Goal: Use online tool/utility: Utilize a website feature to perform a specific function

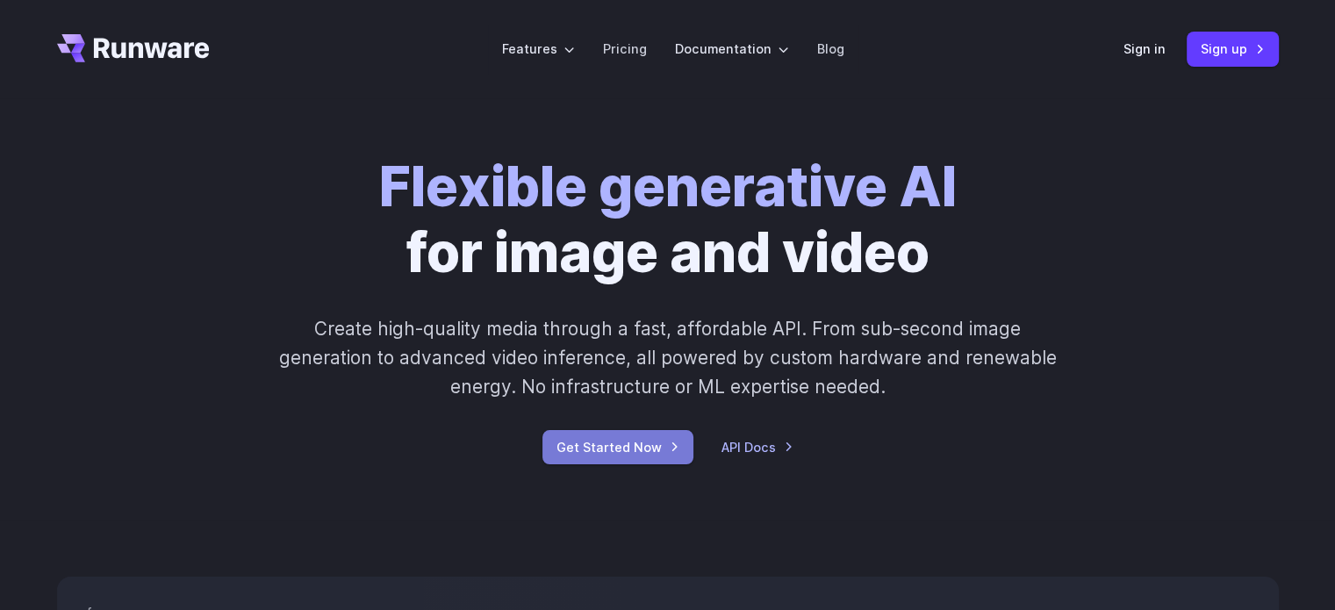
click at [668, 447] on link "Get Started Now" at bounding box center [618, 447] width 151 height 34
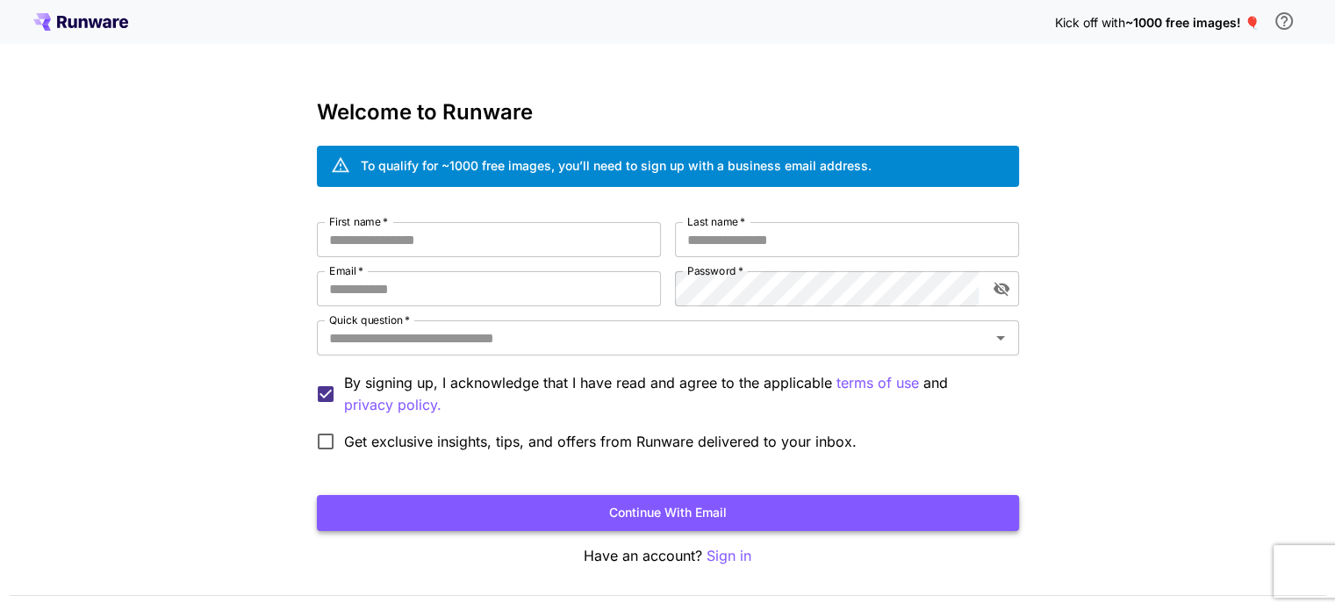
click at [562, 525] on button "Continue with email" at bounding box center [668, 513] width 702 height 36
click at [453, 233] on input "First name   *" at bounding box center [489, 239] width 344 height 35
click at [397, 246] on input "First name   *" at bounding box center [489, 239] width 344 height 35
click at [376, 248] on input "First name   *" at bounding box center [489, 239] width 344 height 35
type input "*****"
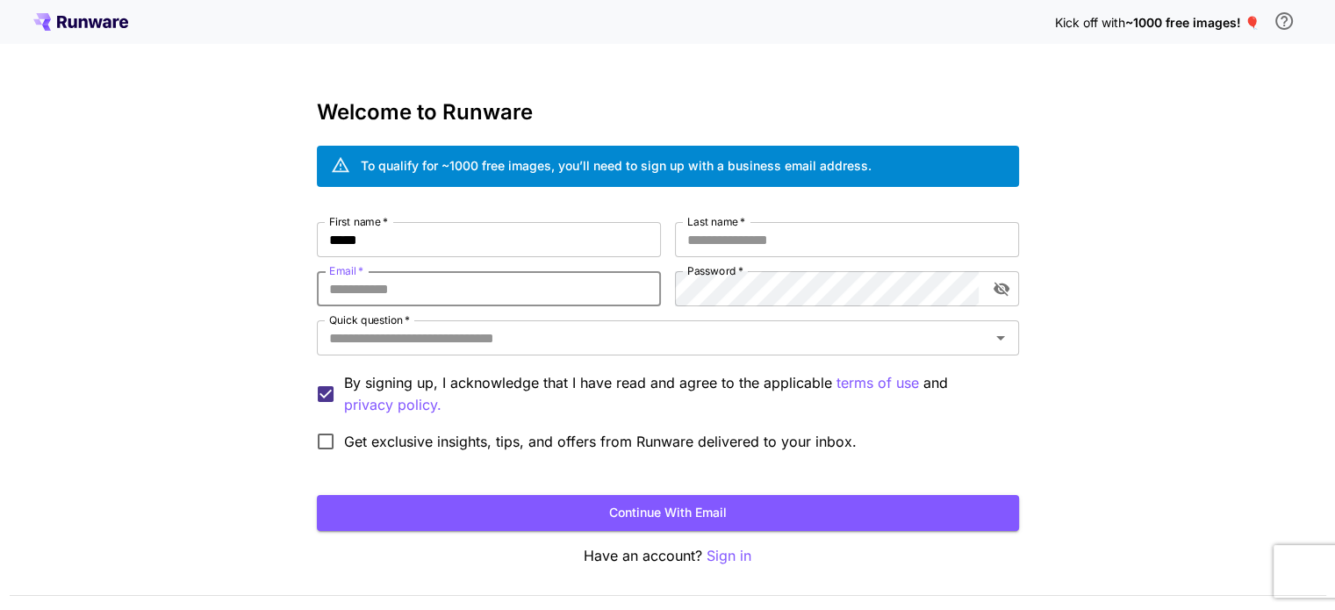
click at [391, 297] on input "Email   *" at bounding box center [489, 288] width 344 height 35
type input "**********"
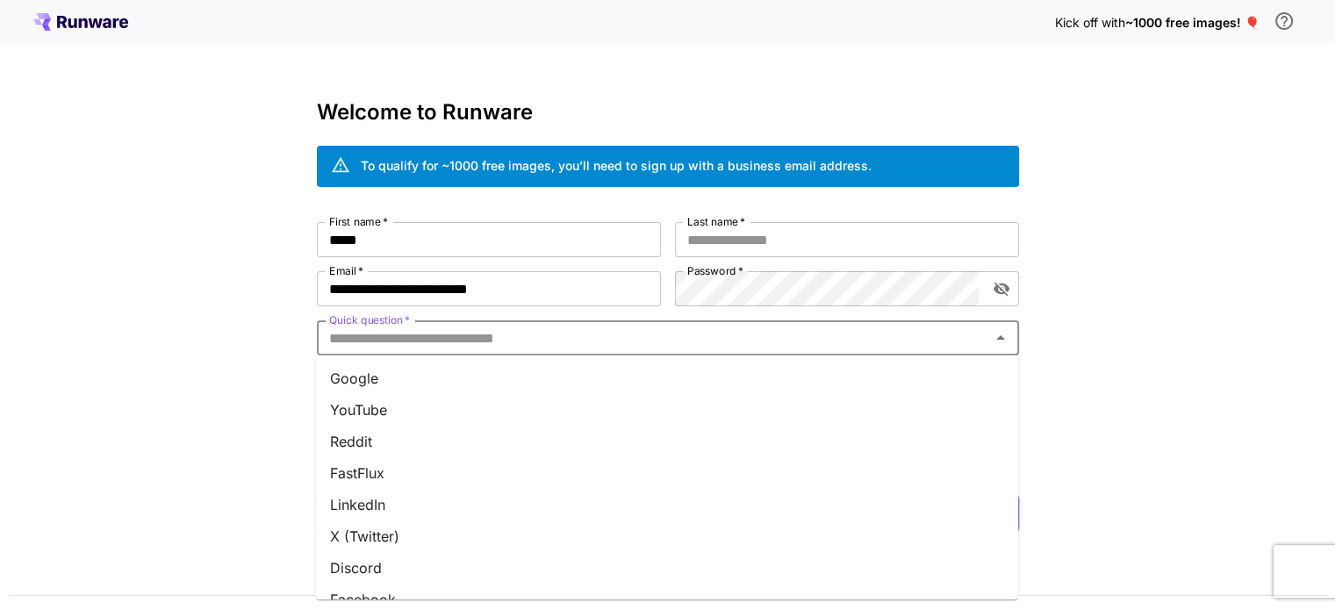
click at [481, 348] on input "Quick question   *" at bounding box center [653, 338] width 663 height 25
click at [400, 385] on li "Google" at bounding box center [667, 379] width 702 height 32
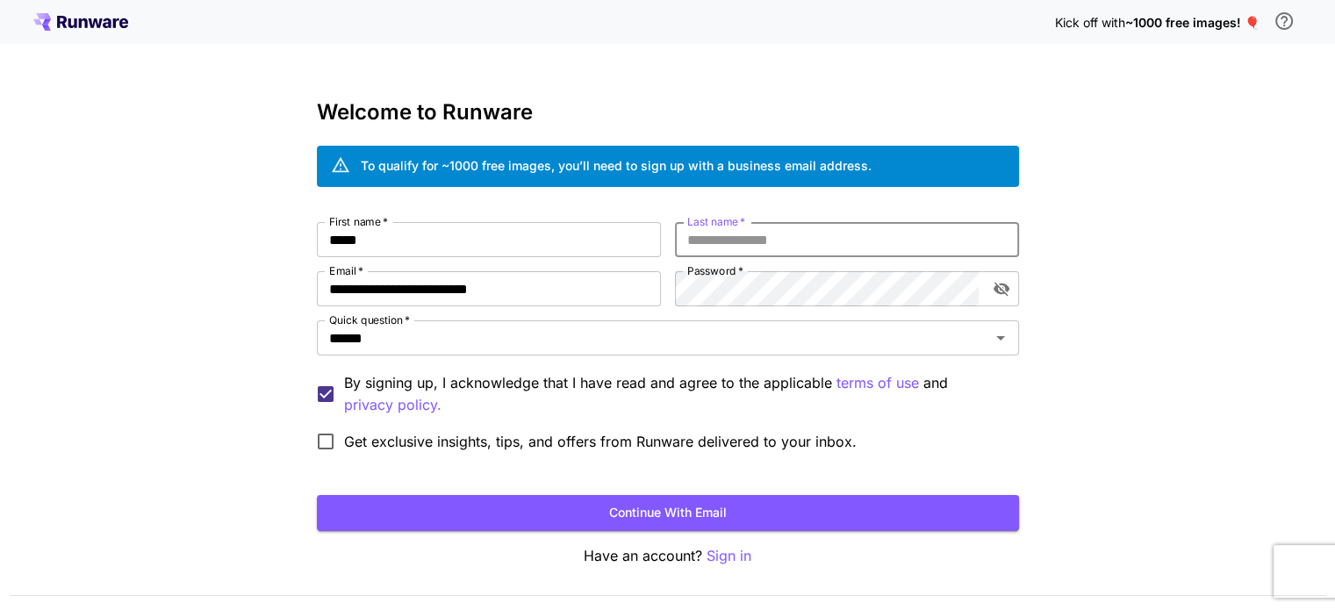
click at [695, 249] on input "Last name   *" at bounding box center [847, 239] width 344 height 35
type input "*"
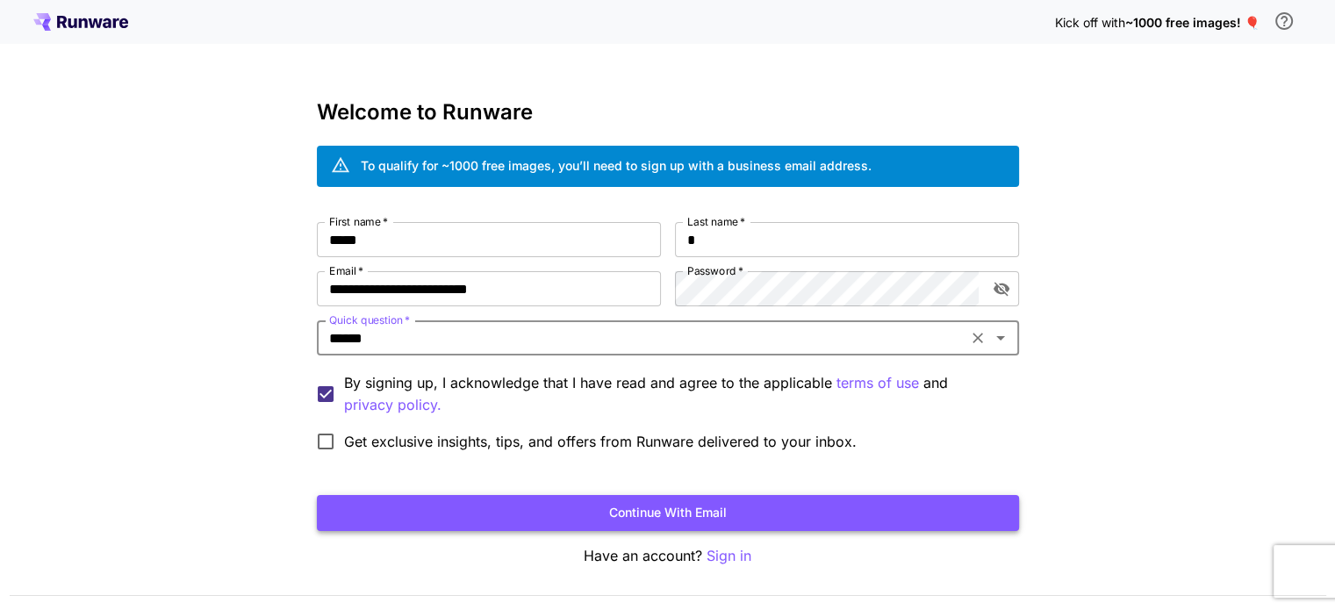
click at [745, 520] on button "Continue with email" at bounding box center [668, 513] width 702 height 36
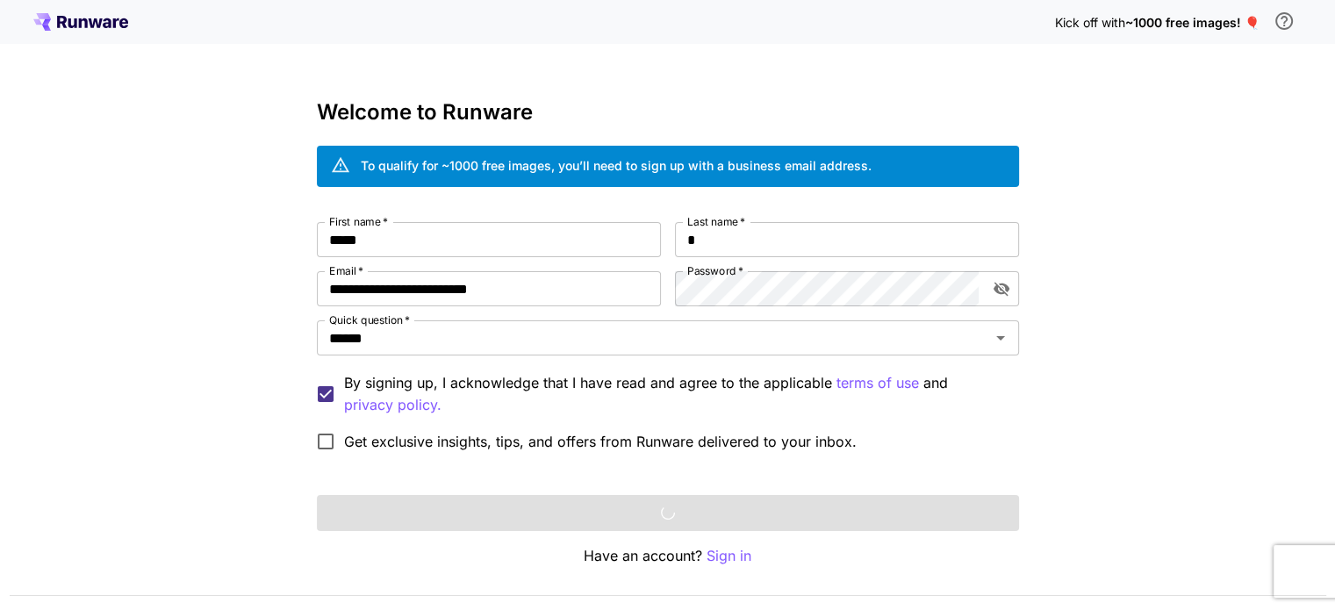
scroll to position [49, 0]
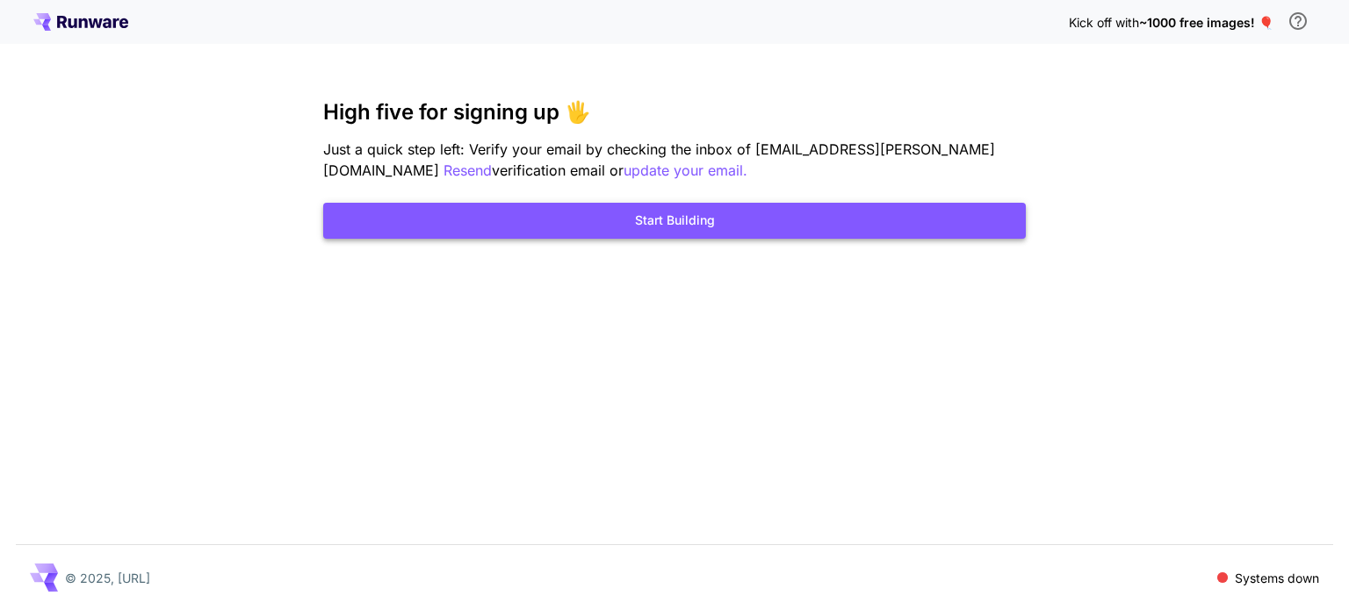
click at [594, 220] on button "Start Building" at bounding box center [674, 221] width 702 height 36
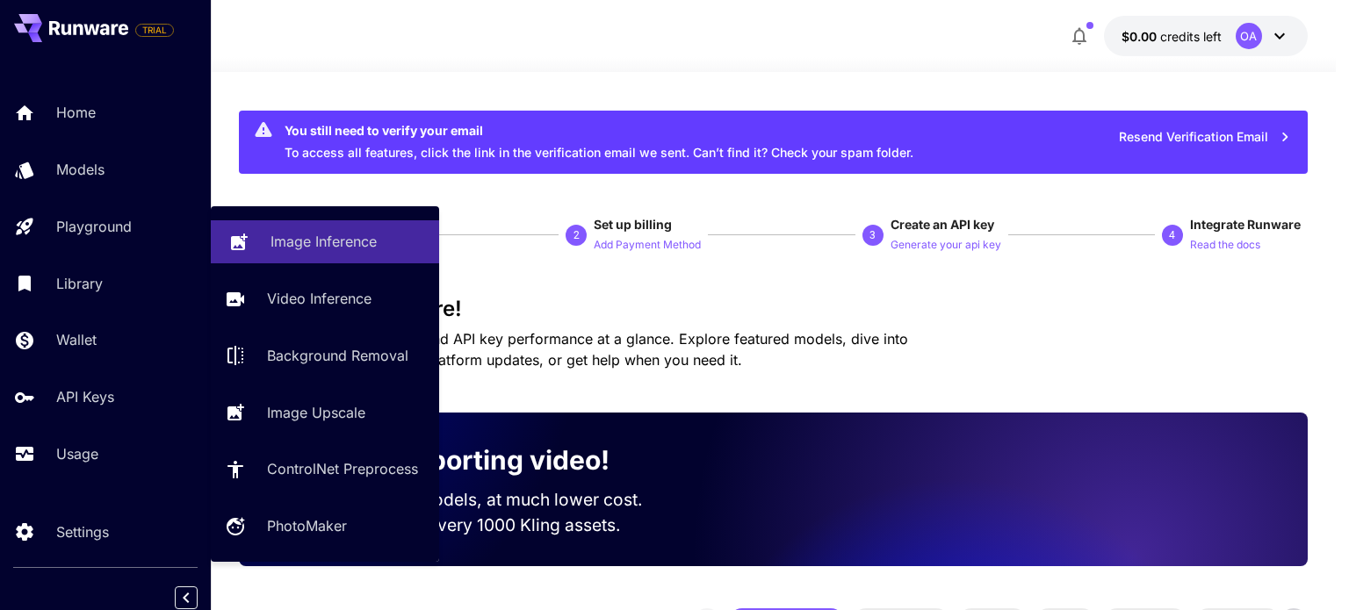
click at [299, 253] on link "Image Inference" at bounding box center [325, 241] width 228 height 43
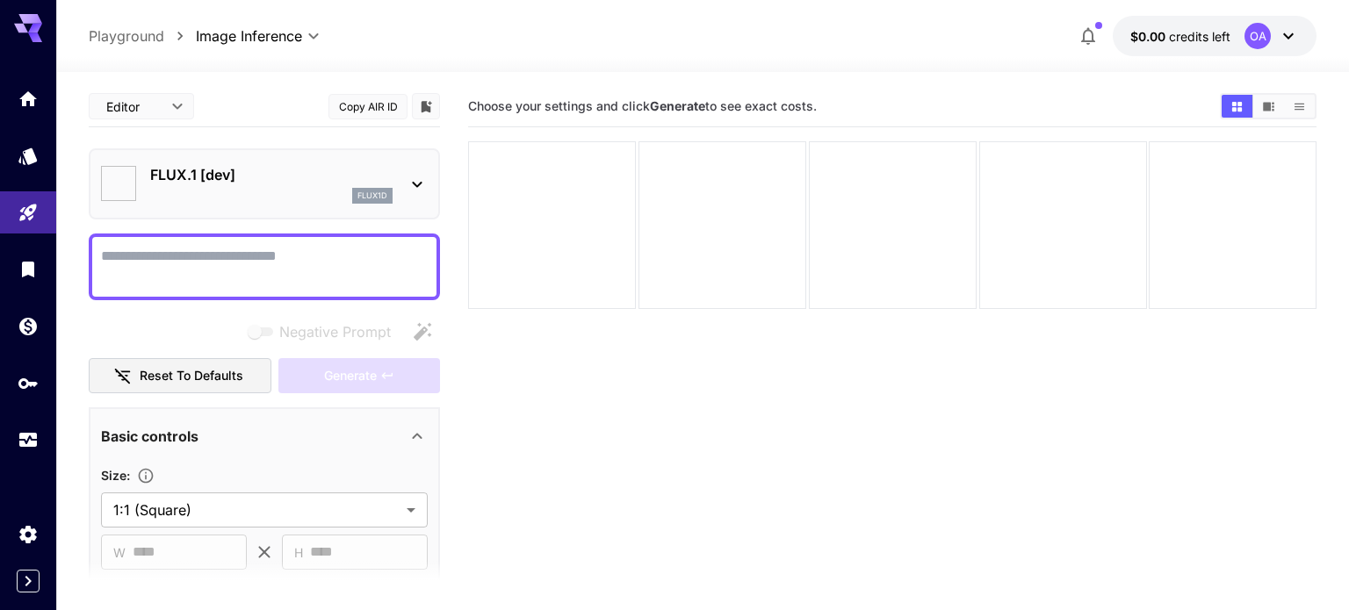
type input "**********"
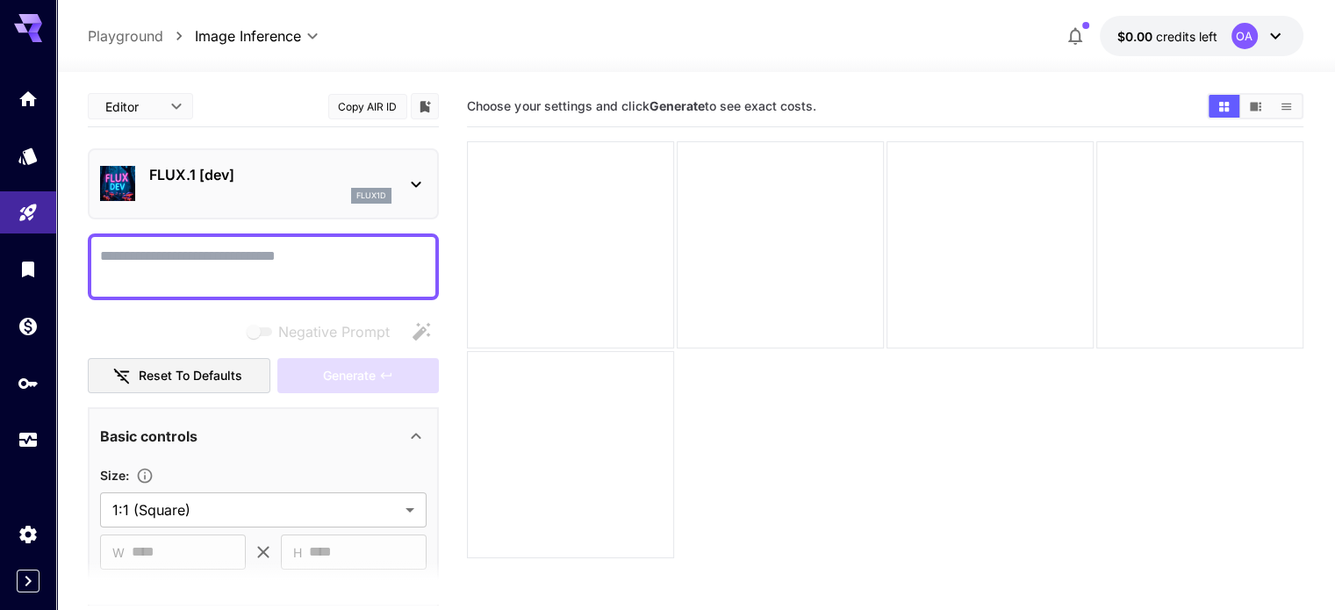
click at [432, 185] on div "FLUX.1 [dev] flux1d" at bounding box center [263, 183] width 351 height 71
click at [419, 185] on icon at bounding box center [416, 184] width 21 height 21
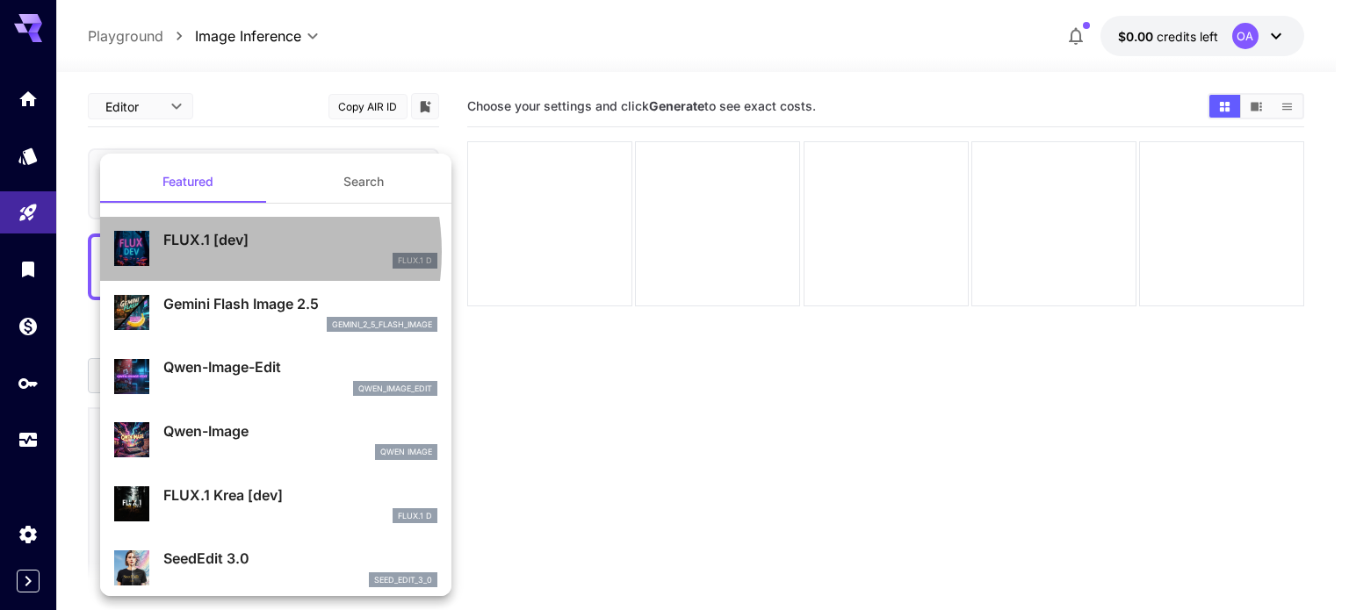
click at [199, 252] on div "FLUX.1 [dev] FLUX.1 D" at bounding box center [300, 249] width 274 height 40
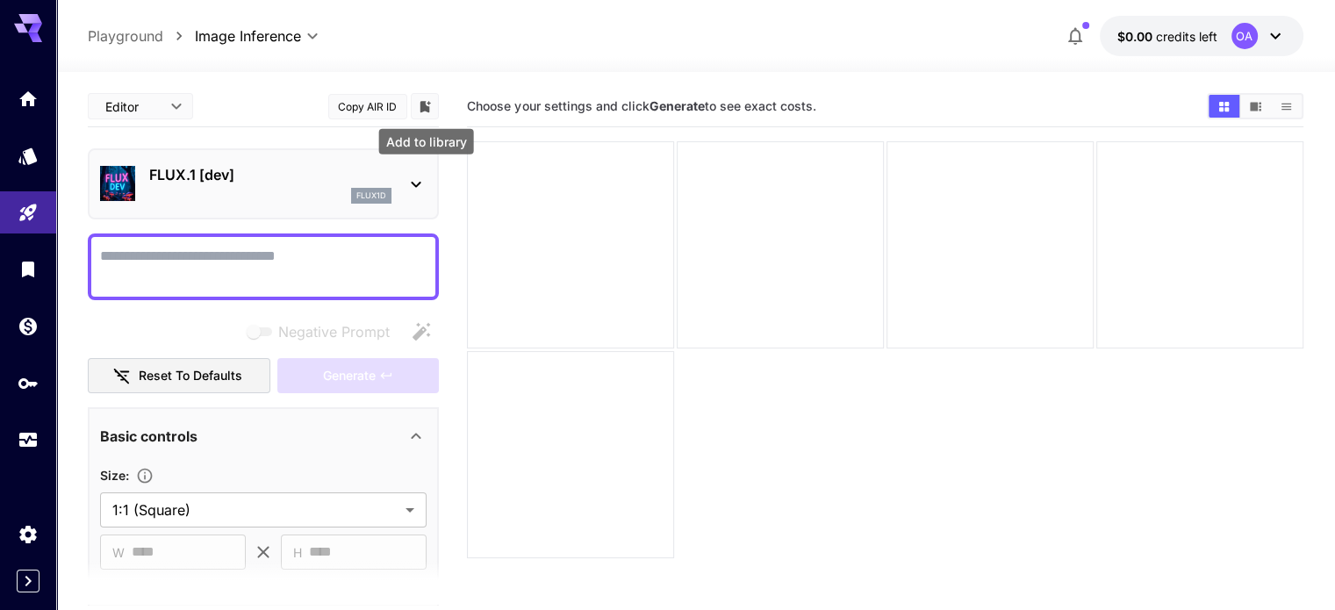
click at [428, 107] on icon "Add to library" at bounding box center [426, 106] width 11 height 11
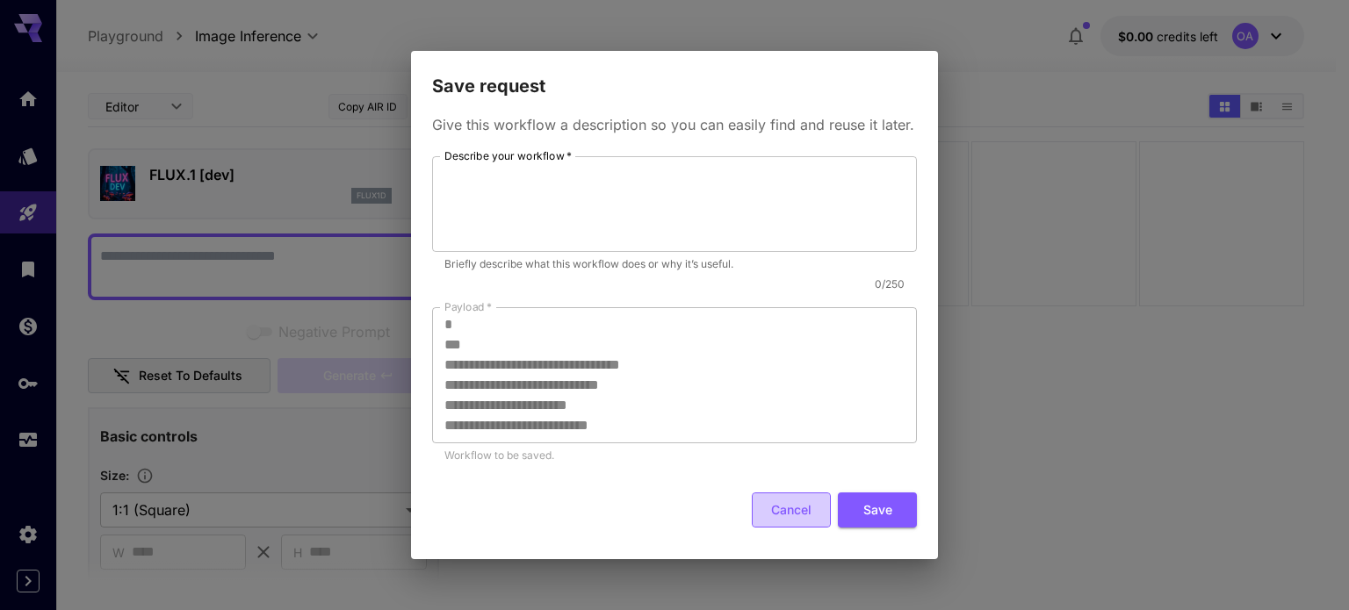
click at [760, 513] on button "Cancel" at bounding box center [791, 511] width 79 height 36
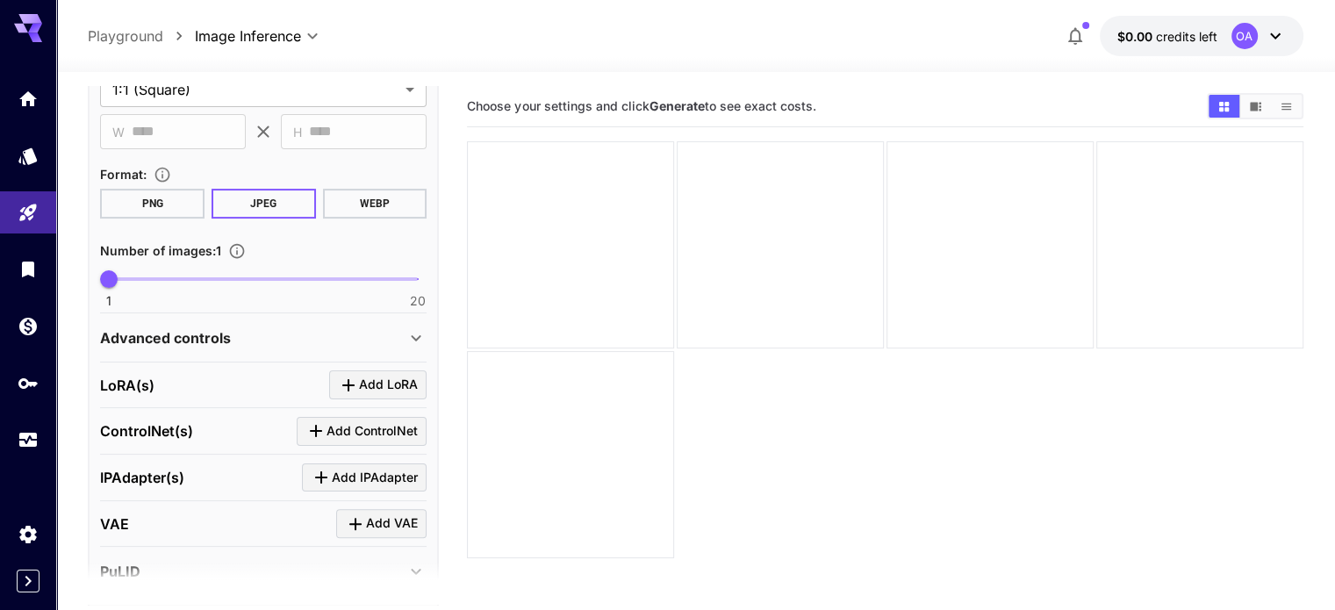
scroll to position [548, 0]
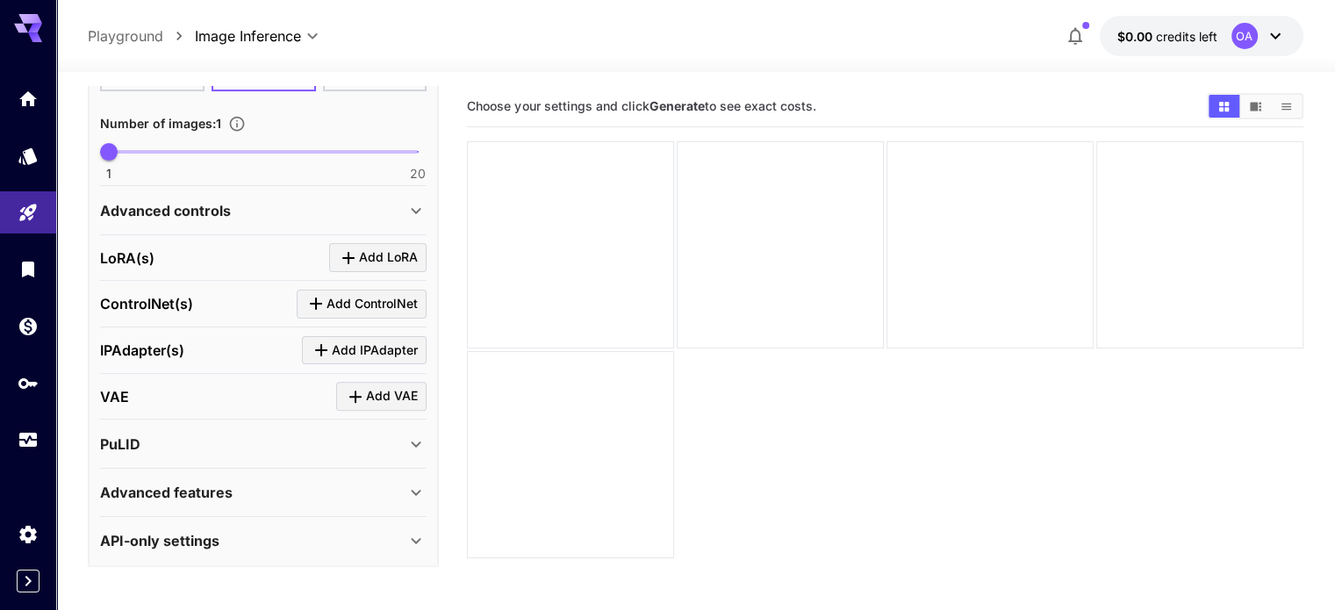
click at [421, 494] on icon at bounding box center [416, 492] width 21 height 21
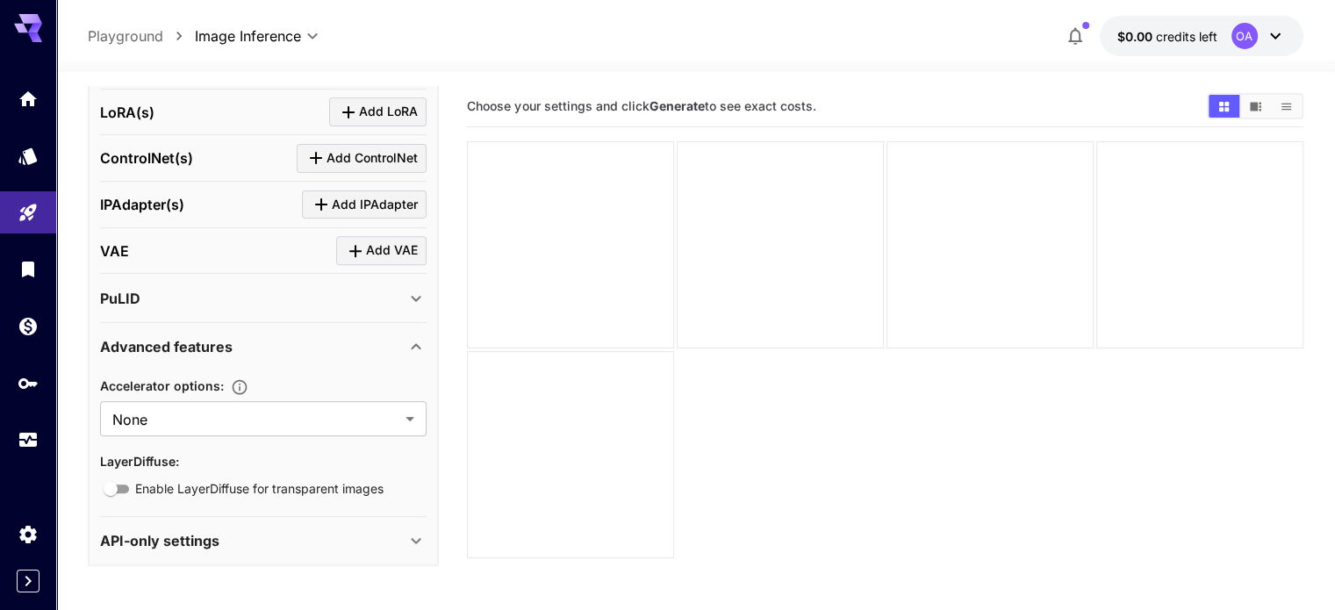
click at [404, 343] on div "Advanced features" at bounding box center [253, 346] width 306 height 21
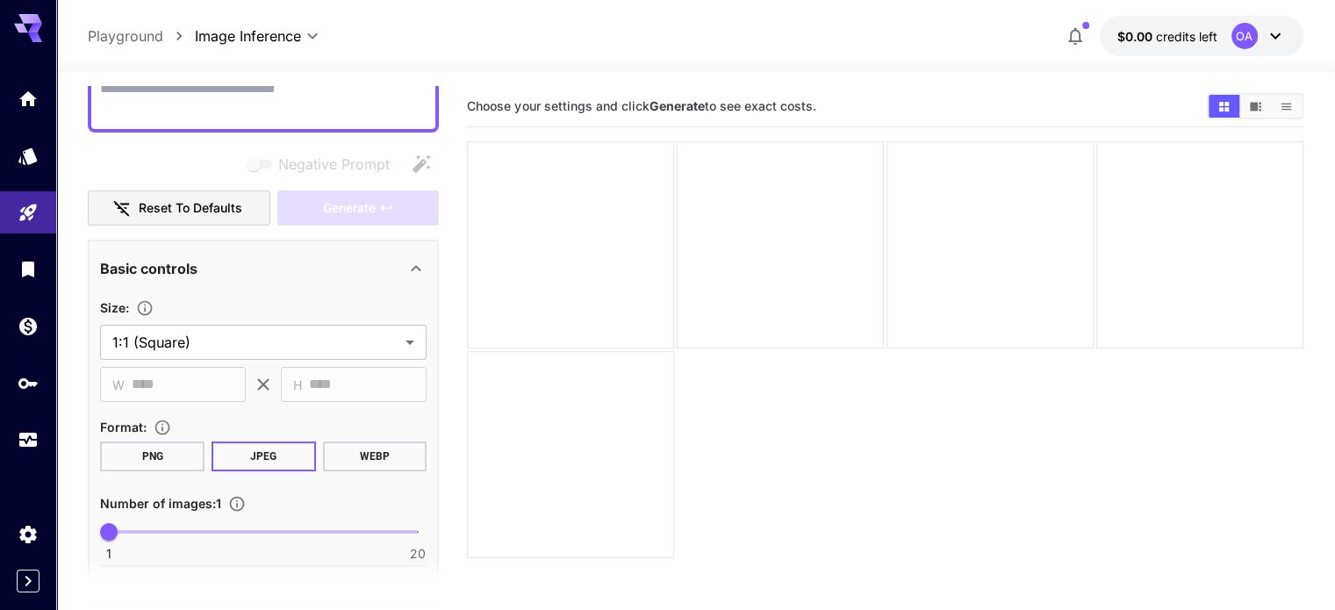
scroll to position [0, 0]
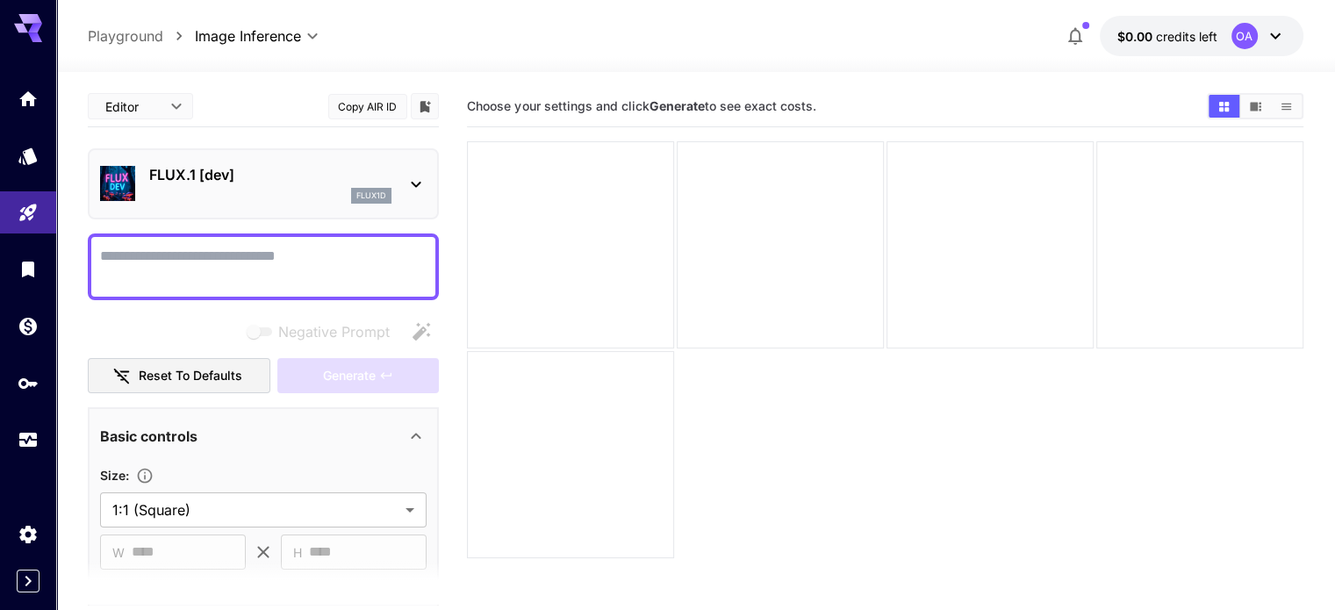
click at [198, 263] on textarea "Negative Prompt" at bounding box center [263, 267] width 327 height 42
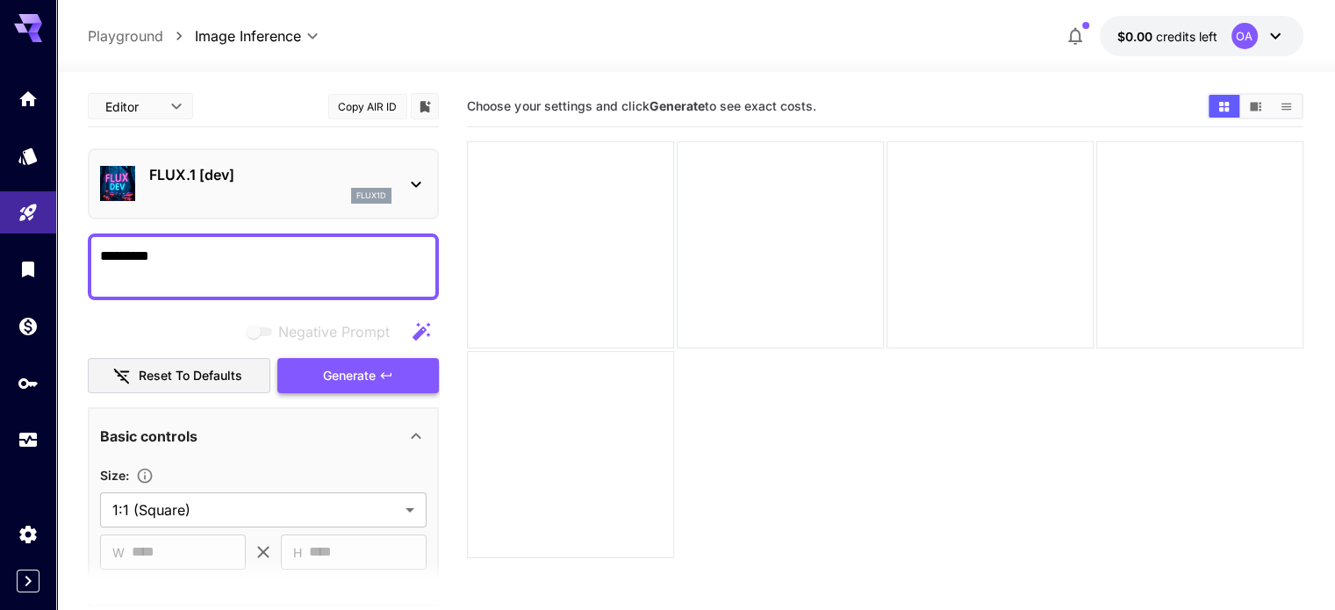
click at [418, 372] on button "Generate" at bounding box center [358, 376] width 162 height 36
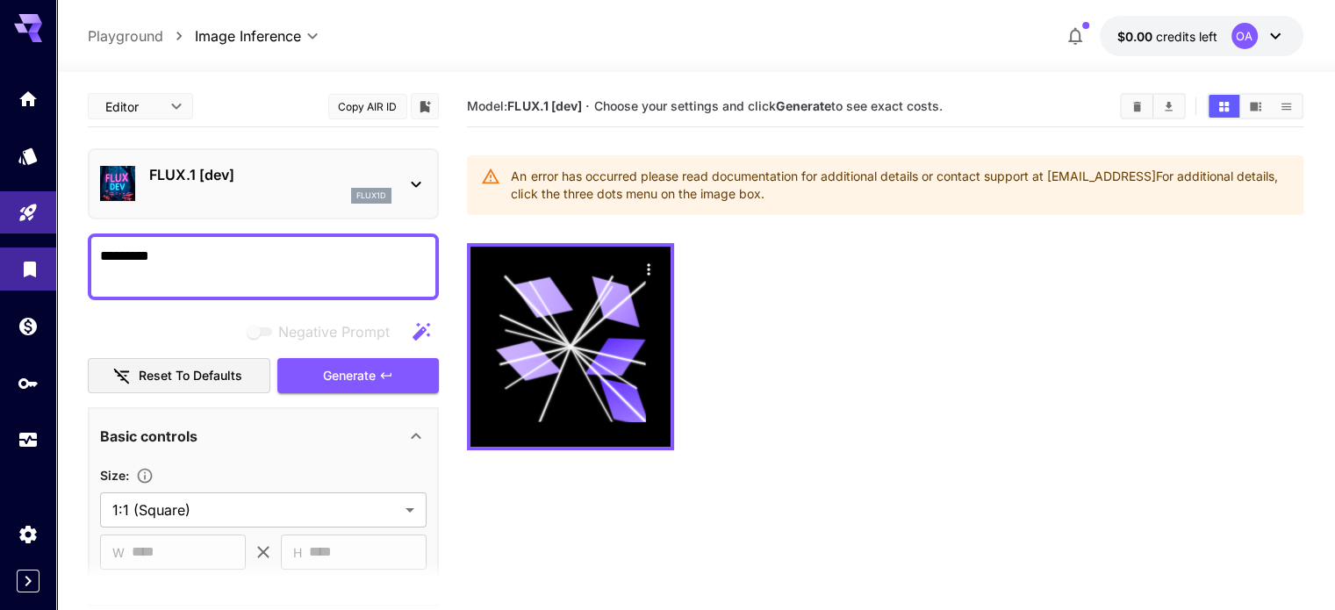
drag, startPoint x: 163, startPoint y: 252, endPoint x: 42, endPoint y: 251, distance: 121.2
click at [42, 251] on div "**********" at bounding box center [667, 374] width 1335 height 749
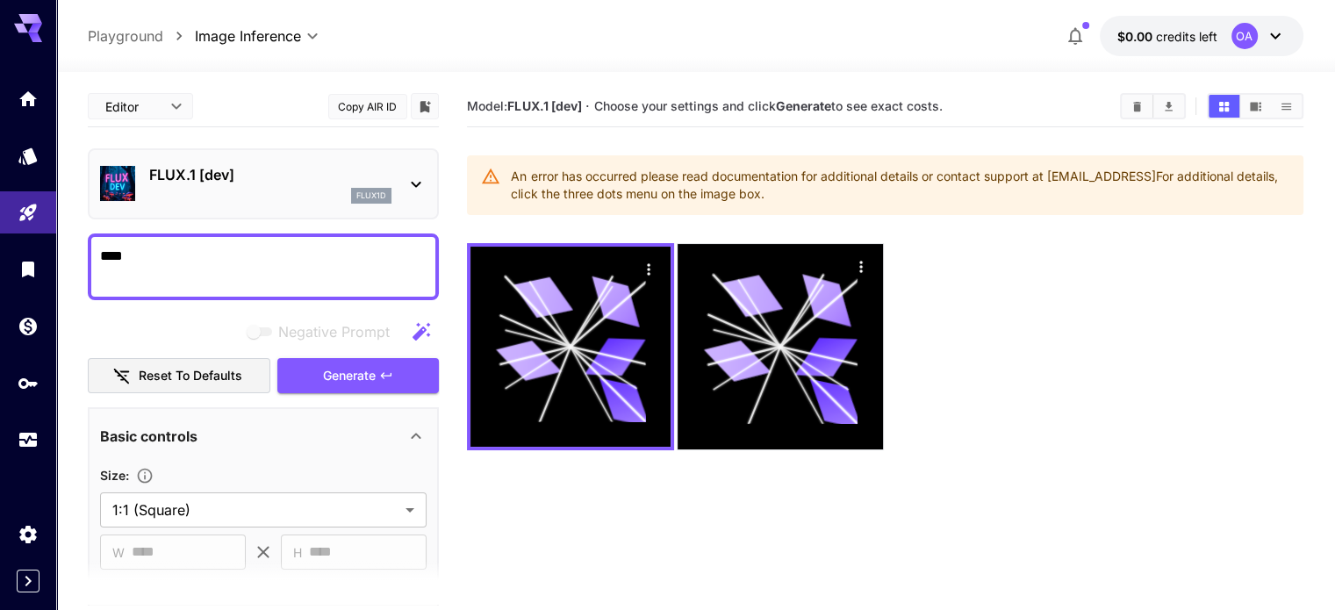
type textarea "****"
